Goal: Transaction & Acquisition: Subscribe to service/newsletter

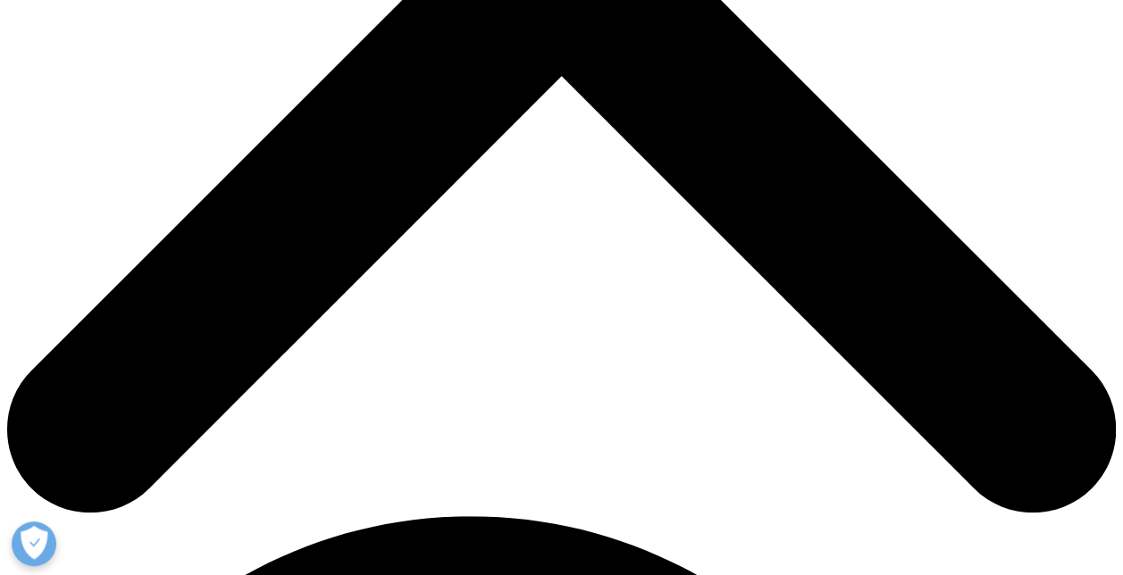
scroll to position [625, 0]
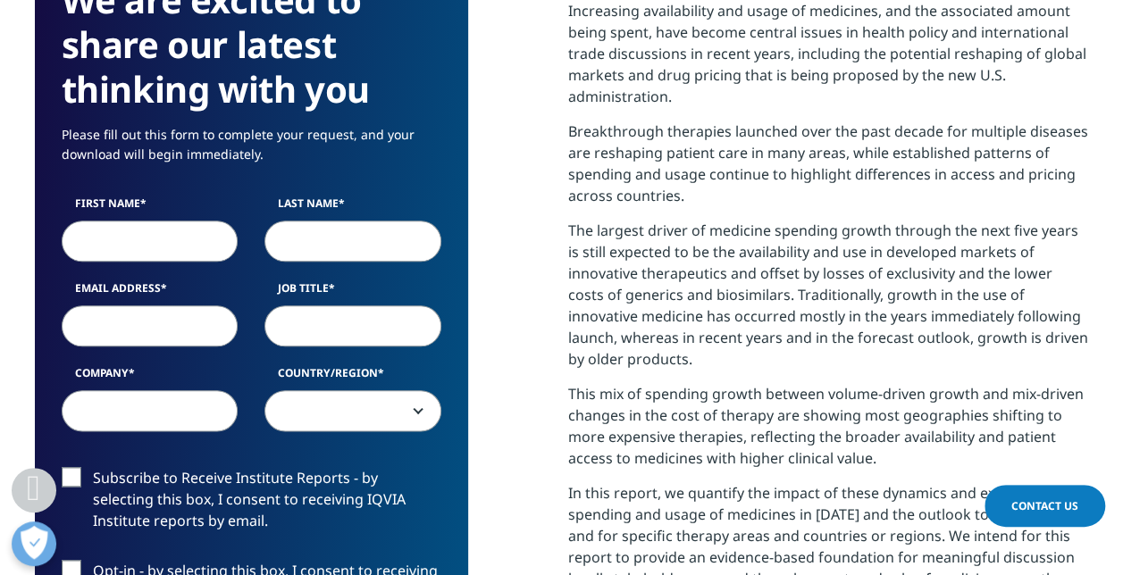
scroll to position [893, 0]
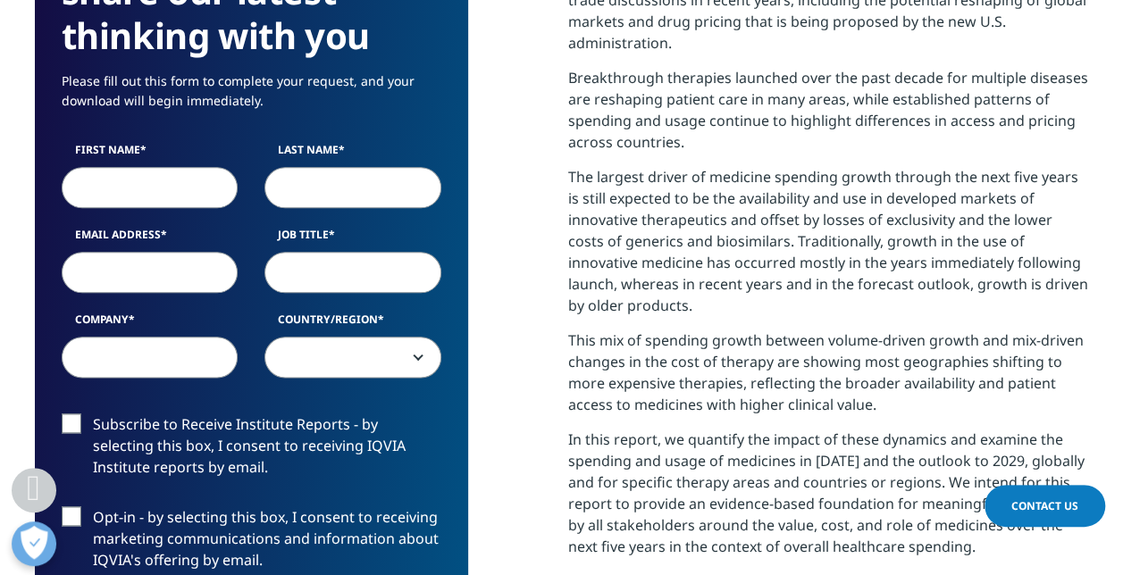
click at [70, 420] on label "Subscribe to Receive Institute Reports - by selecting this box, I consent to re…" at bounding box center [252, 451] width 380 height 74
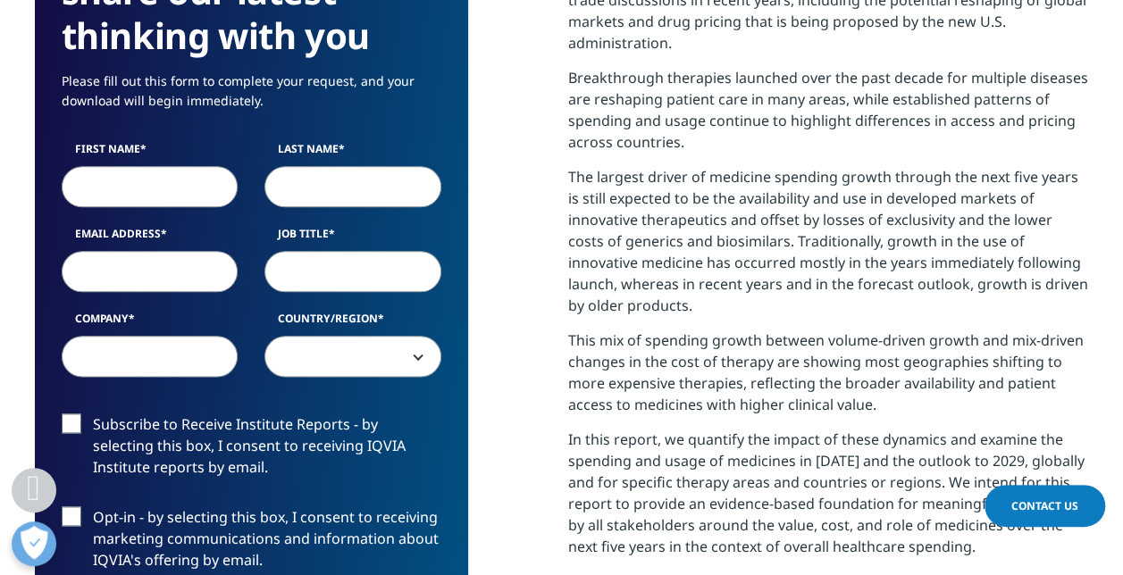
click at [93, 414] on input "Subscribe to Receive Institute Reports - by selecting this box, I consent to re…" at bounding box center [93, 414] width 0 height 0
click at [74, 511] on label "Opt-in - by selecting this box, I consent to receiving marketing communications…" at bounding box center [252, 543] width 380 height 74
click at [93, 506] on input "Opt-in - by selecting this box, I consent to receiving marketing communications…" at bounding box center [93, 506] width 0 height 0
click at [130, 188] on input "First Name" at bounding box center [150, 186] width 177 height 41
type input "Patricia"
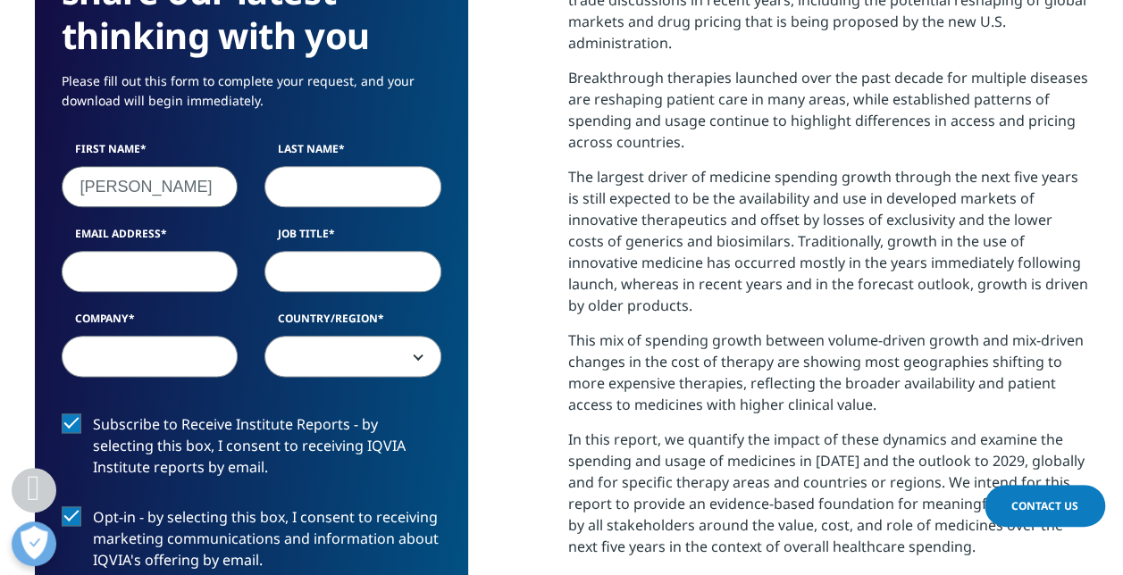
type input "Pascual"
type input "patricia.pascual@sanofi.com"
type input "Global Head of Public Affairs"
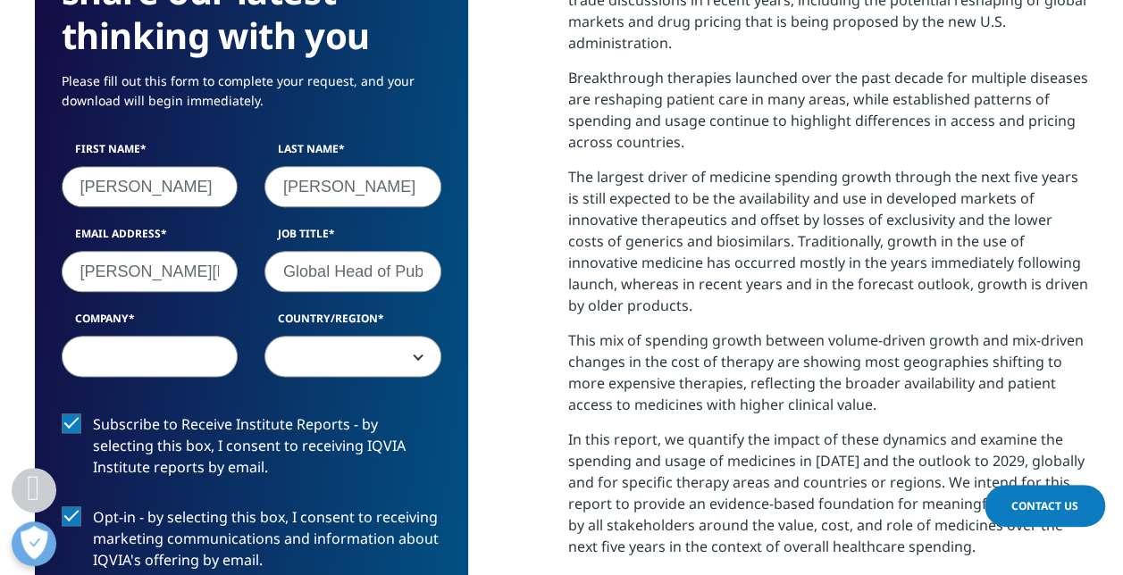
type input "Opella (Sanofi Consumer Healthcare)"
select select "[GEOGRAPHIC_DATA]"
drag, startPoint x: 129, startPoint y: 355, endPoint x: 248, endPoint y: 361, distance: 119.8
click at [248, 361] on div "Company Opella (Sanofi Consumer Healthcare)" at bounding box center [150, 344] width 204 height 66
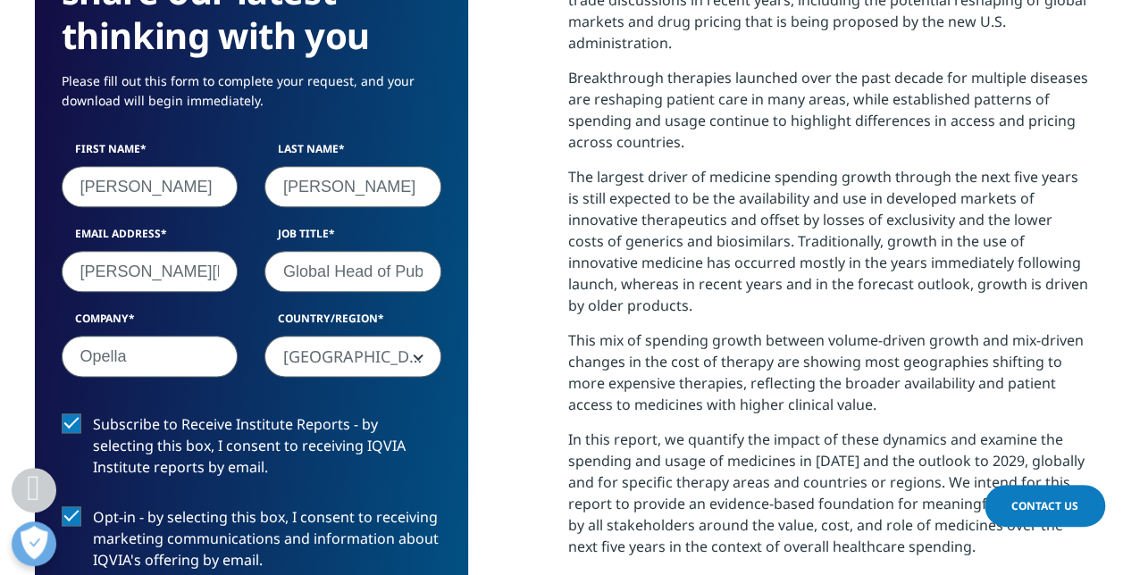
scroll to position [0, 0]
type input "Opella"
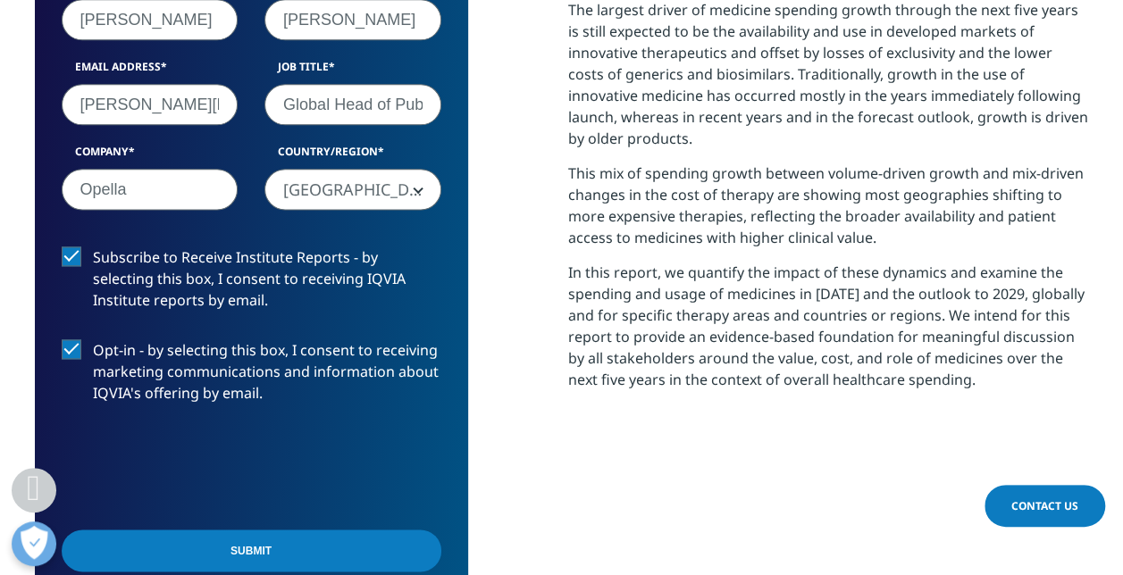
scroll to position [1072, 0]
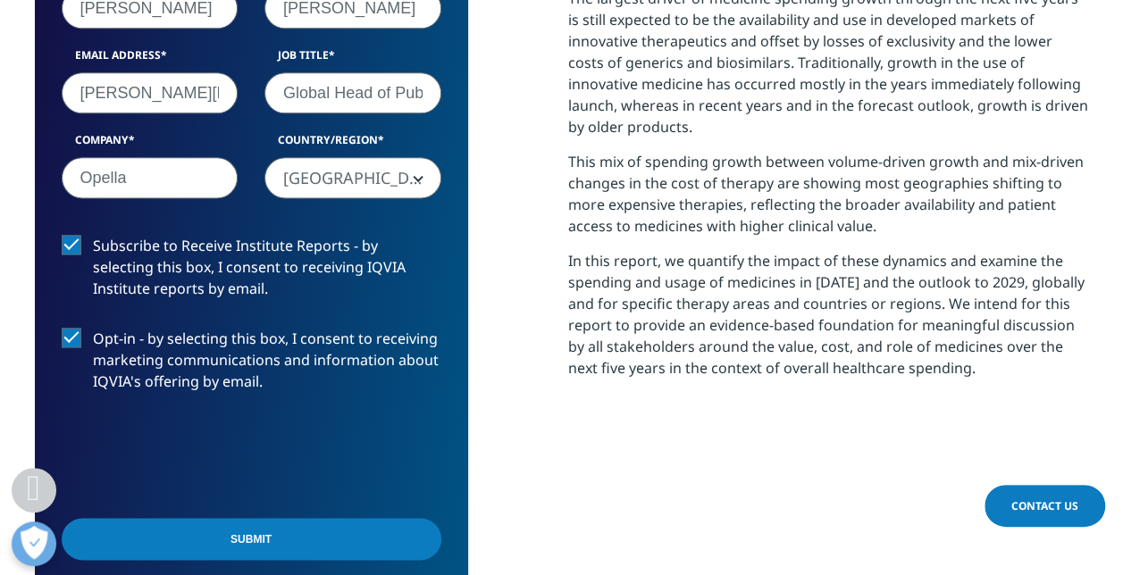
click at [307, 539] on input "Submit" at bounding box center [252, 539] width 380 height 42
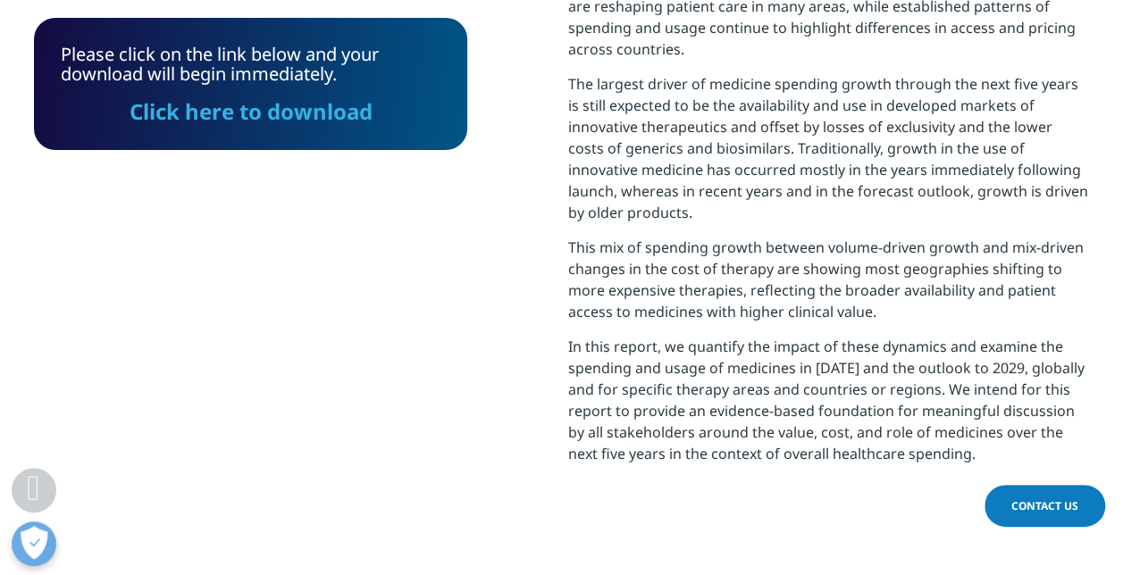
scroll to position [718, 1054]
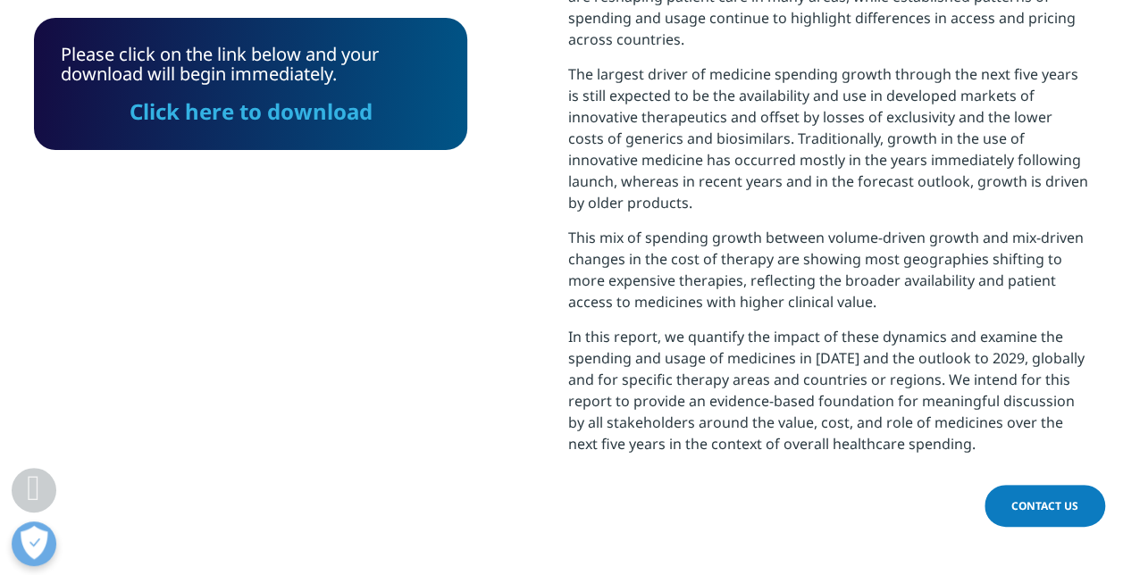
click at [217, 119] on link "Click here to download" at bounding box center [251, 110] width 243 height 29
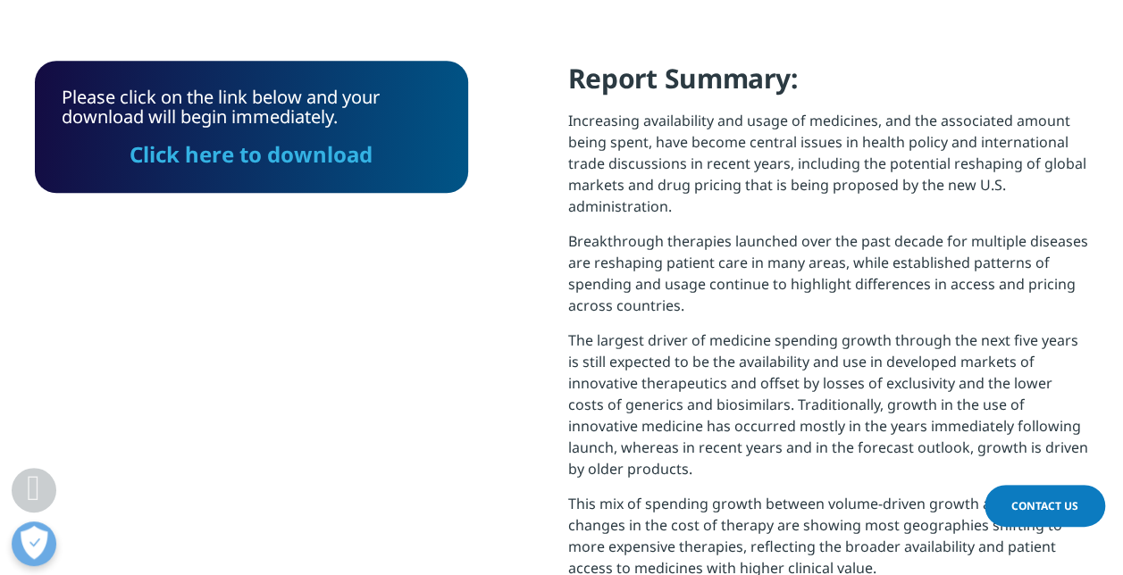
scroll to position [728, 0]
